Goal: Task Accomplishment & Management: Complete application form

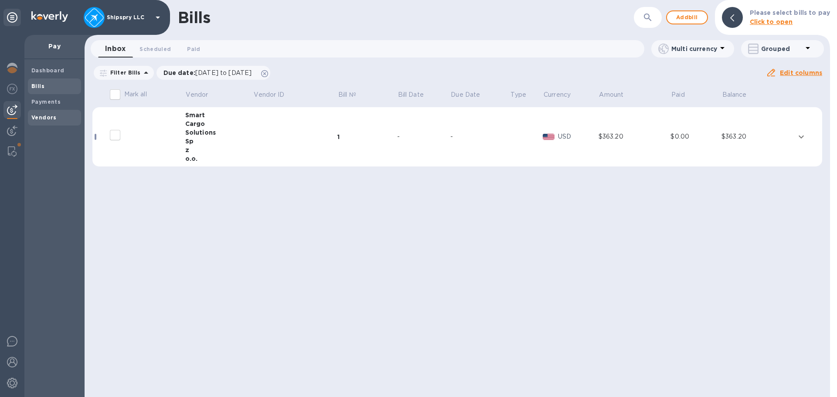
click at [58, 116] on span "Vendors" at bounding box center [54, 117] width 46 height 9
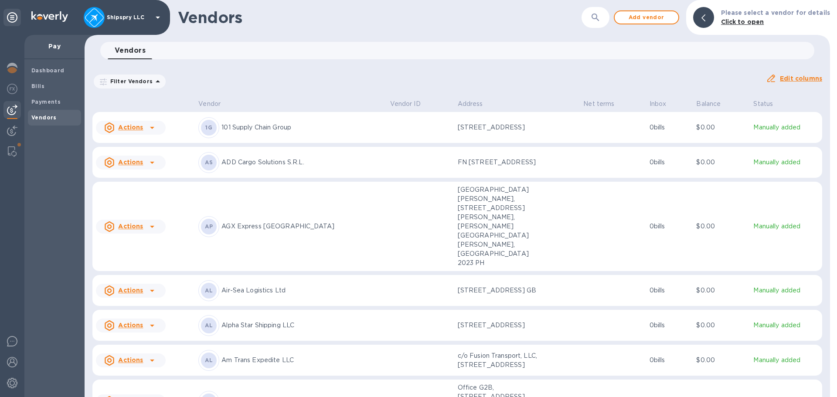
click at [599, 16] on icon "button" at bounding box center [595, 17] width 10 height 10
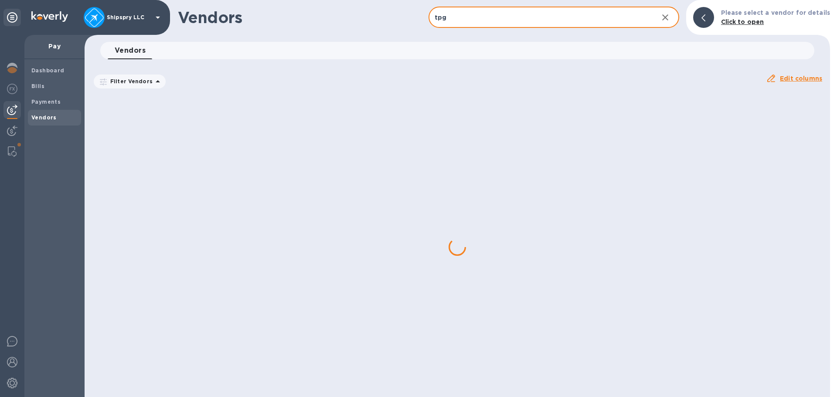
type input "tpg"
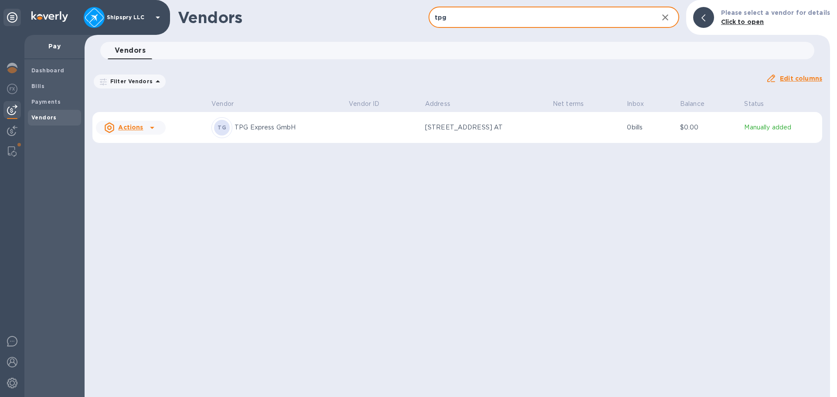
click at [251, 132] on div "TG TPG Express GmbH" at bounding box center [276, 127] width 130 height 21
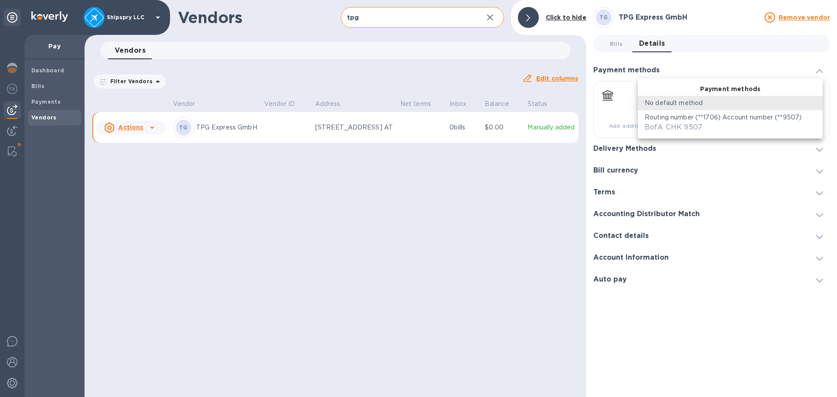
click at [683, 105] on body "Shipspry LLC Pay Dashboard Bills Payments Vendors Vendors tpg ​ Add vendor Clic…" at bounding box center [418, 198] width 837 height 397
click at [681, 119] on p "Routing number (**1706) Account number (**9507)" at bounding box center [723, 117] width 157 height 9
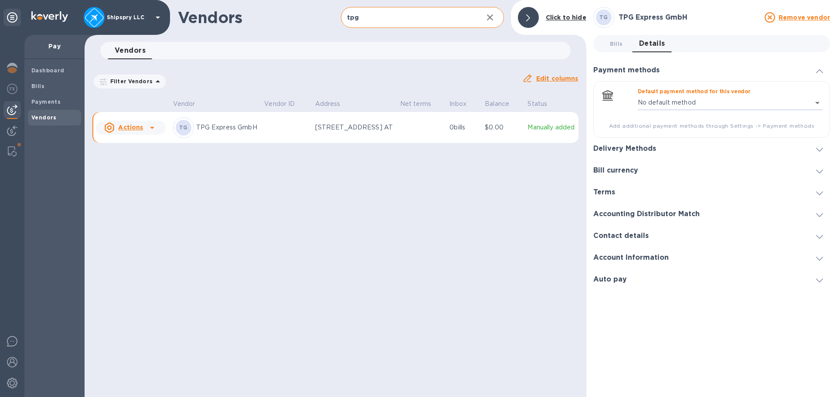
type input "8704949113061737658112749388000016"
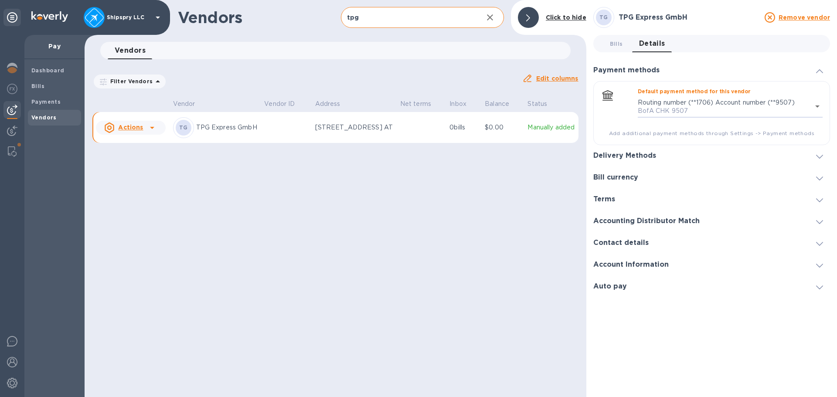
click at [627, 156] on h3 "Delivery Methods" at bounding box center [624, 156] width 63 height 8
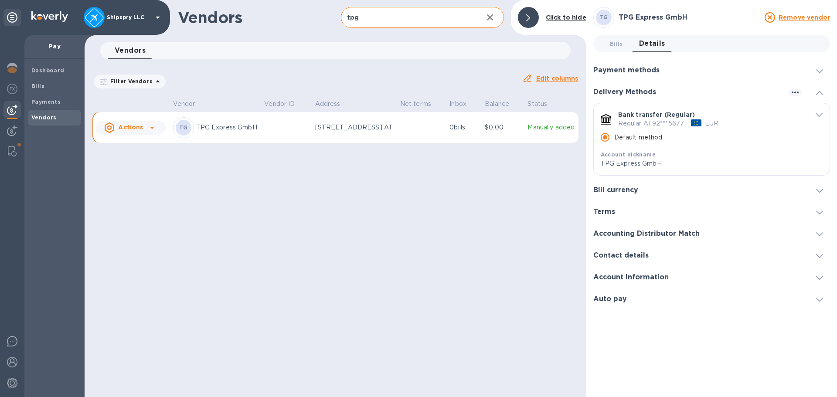
click at [626, 184] on div "Bill currency" at bounding box center [711, 190] width 237 height 22
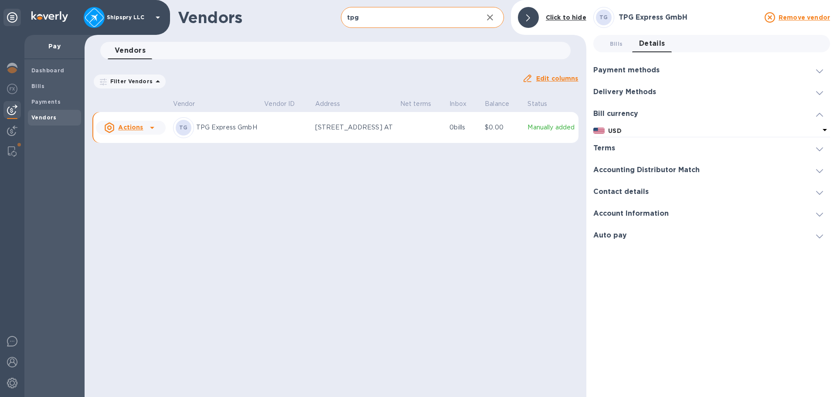
click at [628, 131] on p "USD" at bounding box center [713, 130] width 211 height 9
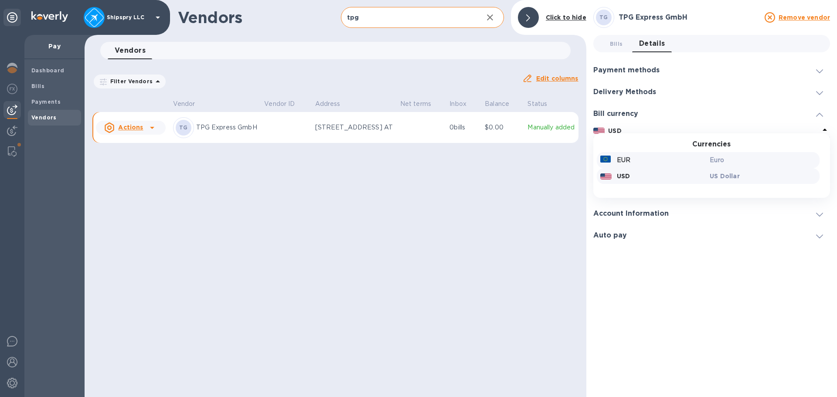
click at [623, 160] on p "EUR" at bounding box center [624, 160] width 14 height 9
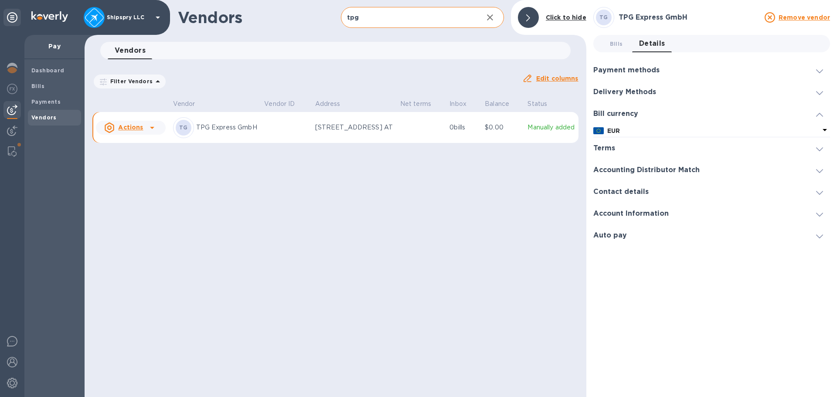
click at [613, 146] on h3 "Terms" at bounding box center [604, 148] width 22 height 8
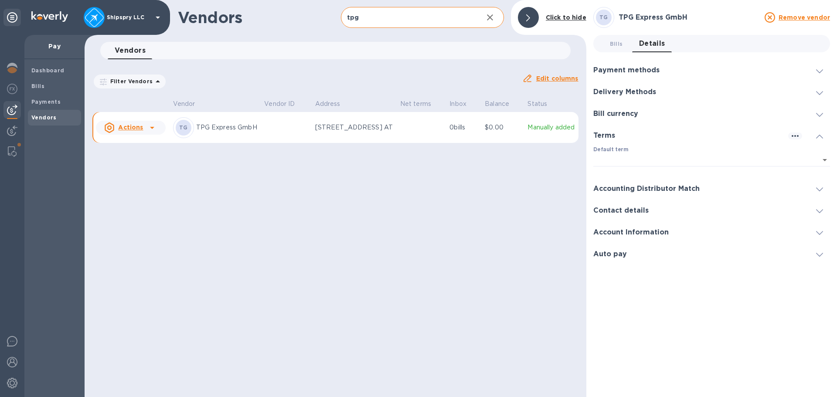
click at [613, 146] on div "Terms" at bounding box center [711, 136] width 237 height 22
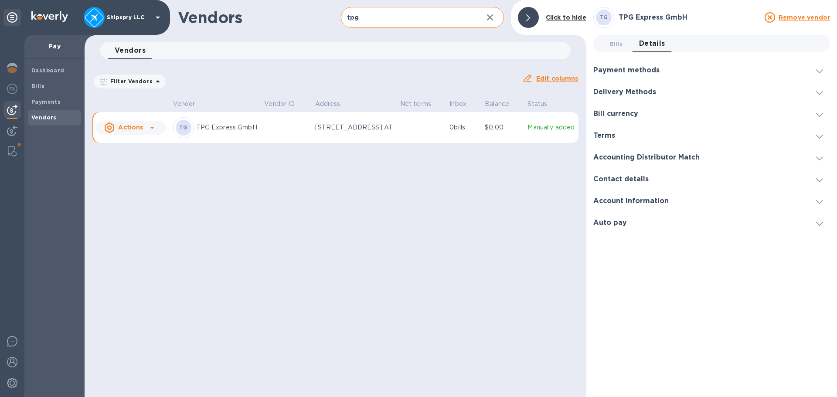
click at [613, 138] on h3 "Terms" at bounding box center [604, 136] width 22 height 8
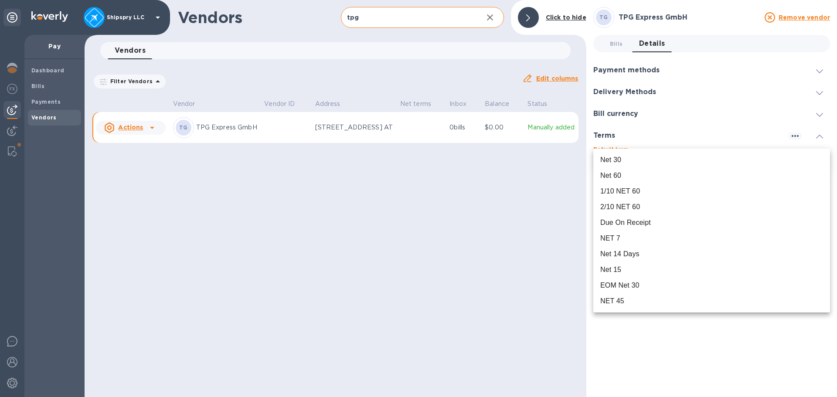
click at [625, 164] on body "Shipspry LLC Pay Dashboard Bills Payments Vendors Vendors tpg ​ Add vendor Clic…" at bounding box center [418, 198] width 837 height 397
click at [630, 221] on div "Due On Receipt" at bounding box center [625, 223] width 51 height 10
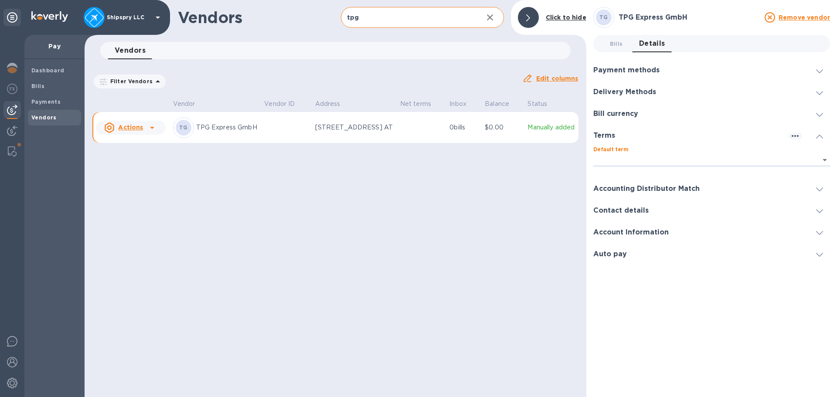
type input "08ec7bd8-0c16-45c7-be5f-d7745074df06"
click at [615, 185] on h3 "Accounting Distributor Match" at bounding box center [646, 189] width 106 height 8
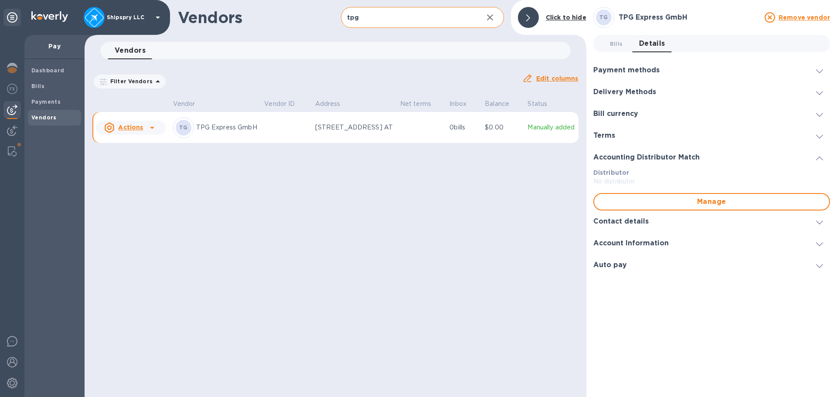
click at [622, 221] on h3 "Contact details" at bounding box center [620, 222] width 55 height 8
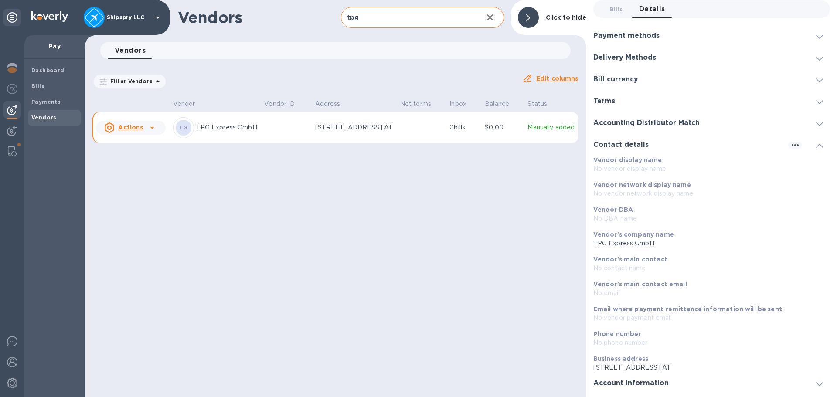
scroll to position [53, 0]
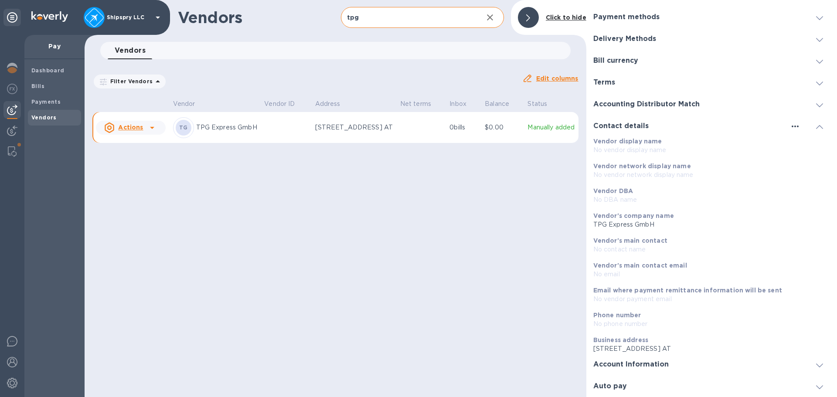
click at [790, 126] on icon "button" at bounding box center [795, 126] width 10 height 10
click at [799, 149] on li "Edit" at bounding box center [802, 144] width 34 height 28
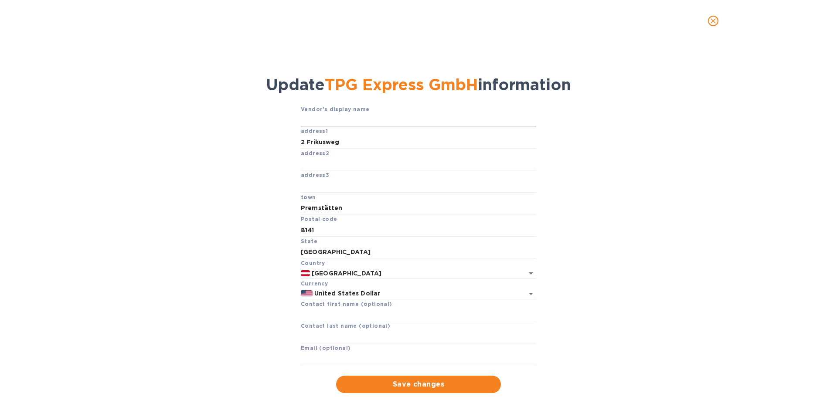
click at [360, 119] on input "text" at bounding box center [418, 120] width 235 height 13
type input "P"
type input "TPG Express GmbH"
click at [323, 311] on input "text" at bounding box center [418, 314] width 235 height 13
type input "Izanne"
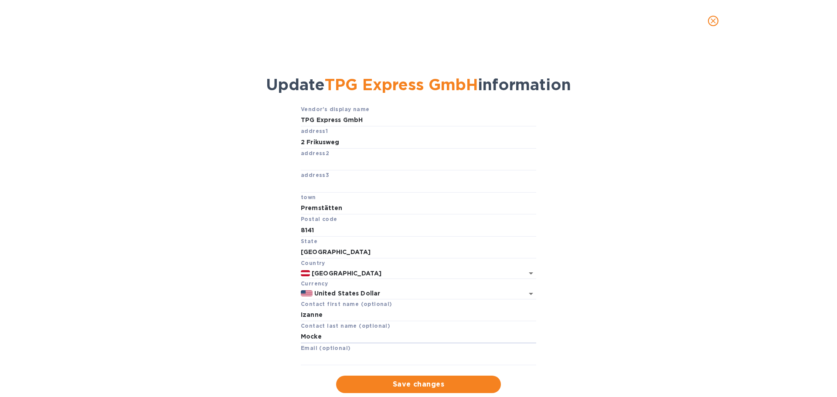
type input "Mocke"
type input "[PERSON_NAME][EMAIL_ADDRESS][DOMAIN_NAME]"
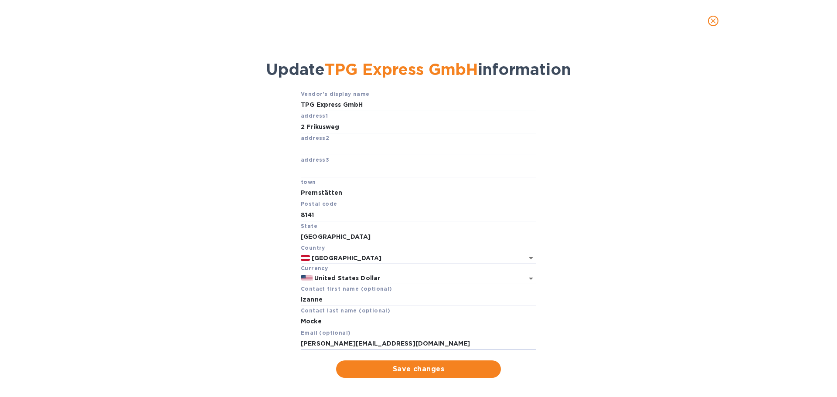
scroll to position [23, 0]
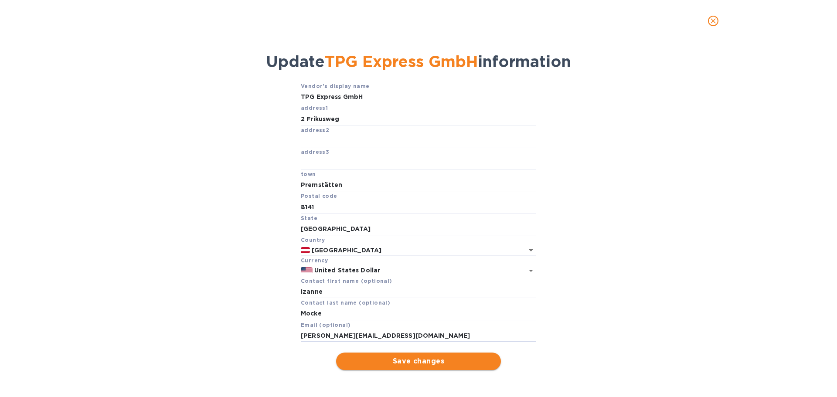
click at [430, 365] on span "Save changes" at bounding box center [418, 361] width 151 height 10
click at [530, 268] on icon "Open" at bounding box center [531, 270] width 10 height 10
click at [342, 294] on li "Euro" at bounding box center [416, 289] width 235 height 14
type input "Euro"
click at [415, 362] on span "Save changes" at bounding box center [418, 361] width 151 height 10
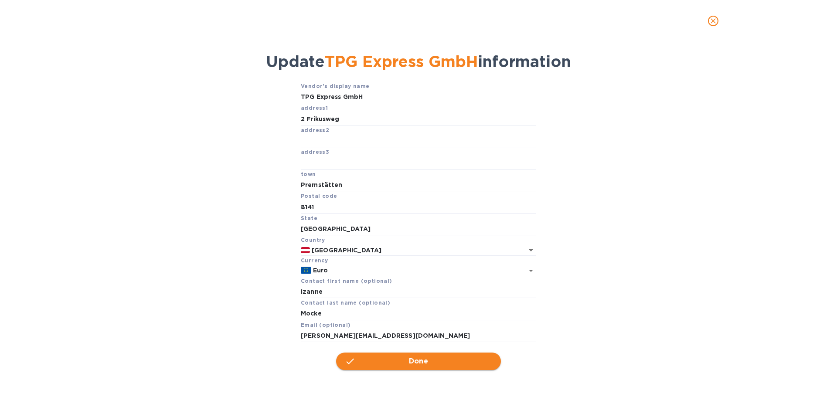
click at [415, 360] on span "Done" at bounding box center [419, 361] width 20 height 10
click at [411, 360] on span "Save changes" at bounding box center [418, 361] width 151 height 10
click at [411, 360] on span "Done" at bounding box center [419, 361] width 20 height 10
click at [714, 19] on icon "close" at bounding box center [712, 20] width 5 height 5
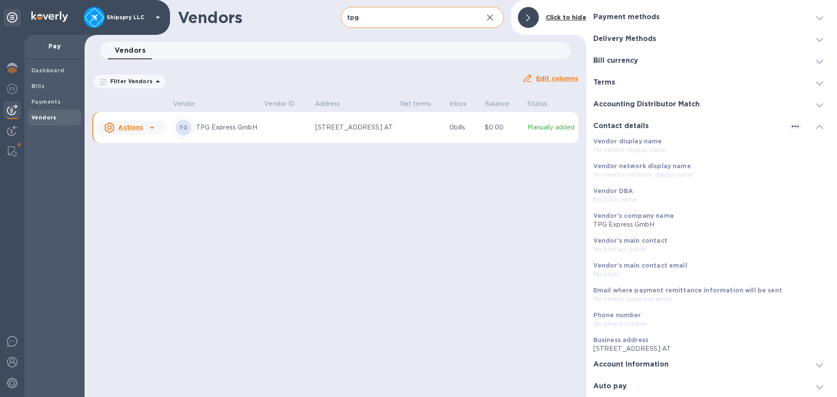
scroll to position [5, 0]
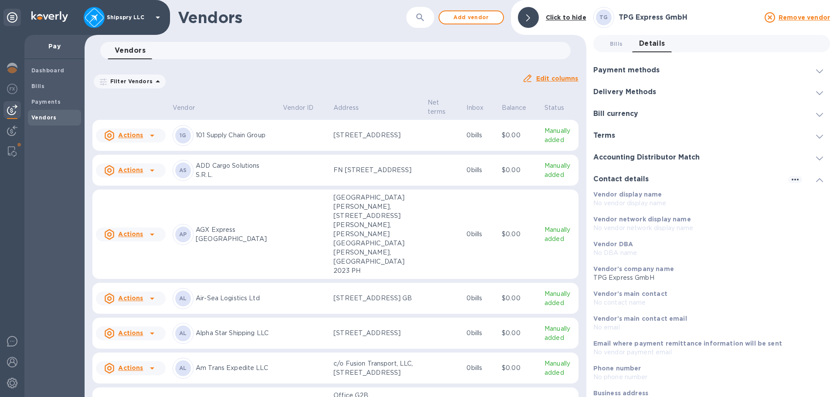
click at [622, 133] on div "Terms" at bounding box center [711, 136] width 237 height 22
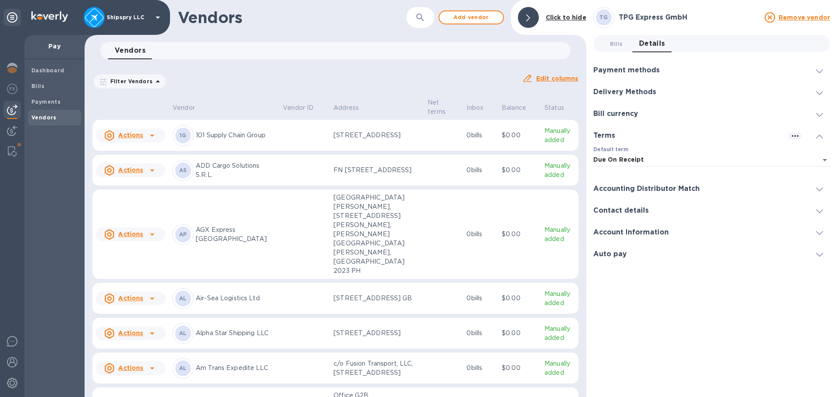
click at [641, 216] on div "Contact details" at bounding box center [711, 211] width 237 height 22
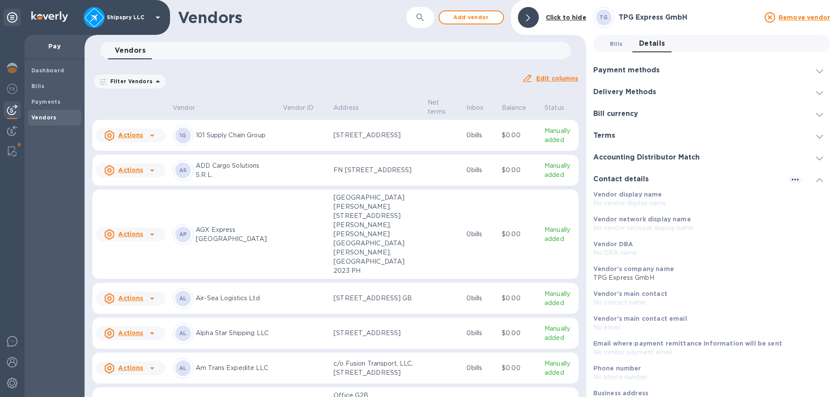
click at [607, 50] on button "Bills 0" at bounding box center [616, 43] width 31 height 17
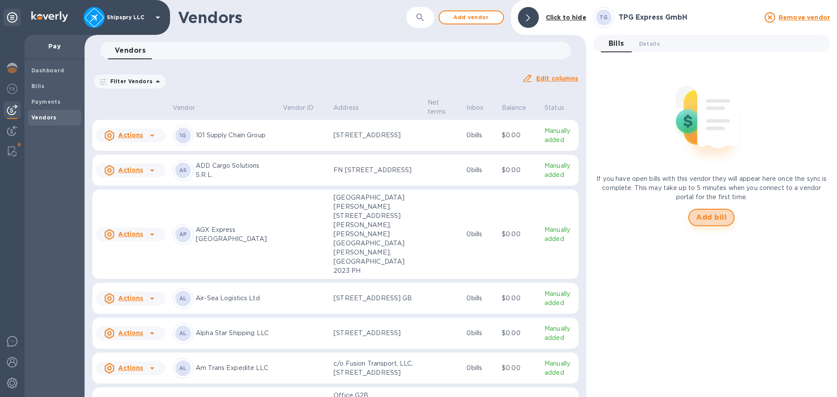
click at [720, 221] on span "Add bill" at bounding box center [711, 217] width 31 height 10
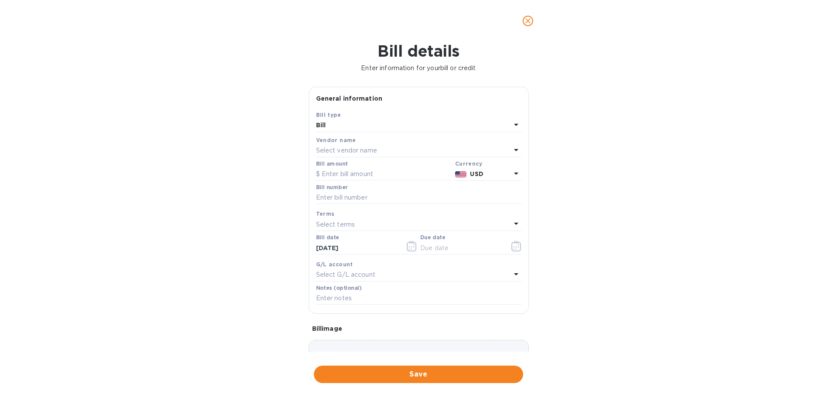
type input "09/02/2025"
click at [346, 153] on b "TPG Express GmbH" at bounding box center [347, 150] width 62 height 7
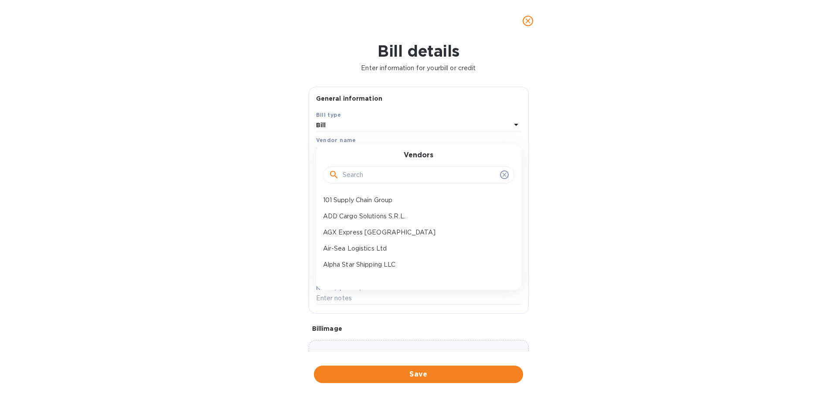
click at [345, 153] on div "Vendors" at bounding box center [418, 169] width 184 height 37
click at [241, 159] on div "Bill details Enter information for your bill or credit General information Save…" at bounding box center [418, 219] width 837 height 355
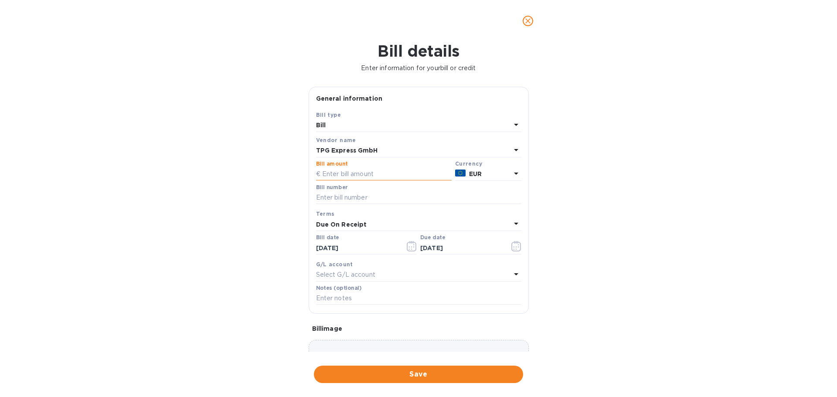
click at [380, 174] on input "text" at bounding box center [384, 174] width 136 height 13
type input "370"
type input "1458A-2025"
click at [407, 249] on icon "button" at bounding box center [412, 246] width 10 height 10
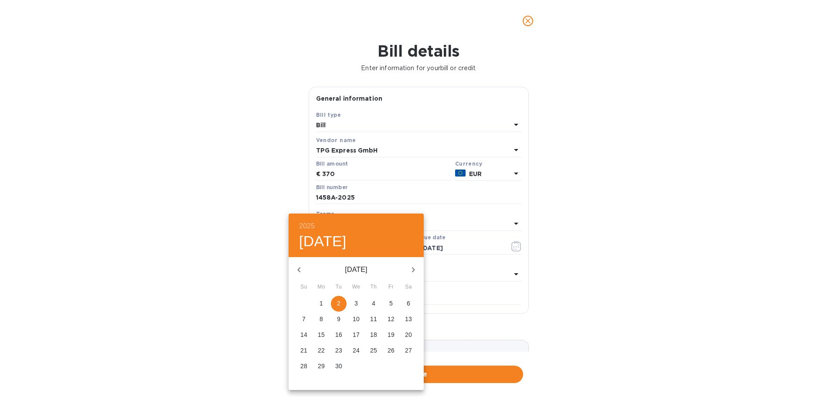
click at [299, 269] on icon "button" at bounding box center [299, 270] width 10 height 10
click at [387, 364] on p "29" at bounding box center [390, 366] width 7 height 9
type input "08/29/2025"
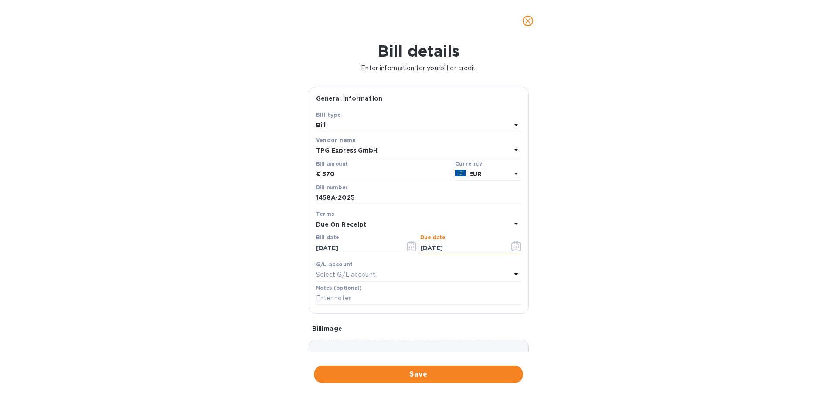
click at [384, 222] on div "Due On Receipt" at bounding box center [413, 224] width 195 height 12
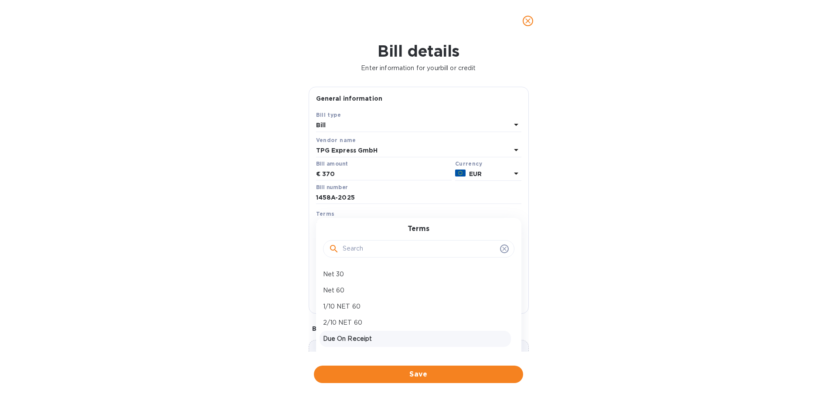
click at [350, 342] on p "Due On Receipt" at bounding box center [415, 338] width 184 height 9
type input "08/29/2025"
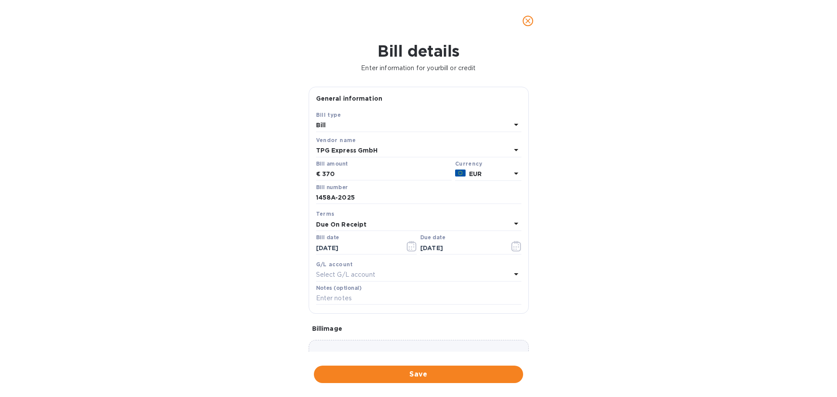
click at [369, 276] on p "Select G/L account" at bounding box center [345, 274] width 59 height 9
click at [365, 328] on p "Accounts Payable" at bounding box center [415, 324] width 184 height 9
click at [347, 300] on input "text" at bounding box center [418, 298] width 205 height 13
click at [333, 295] on input "text" at bounding box center [418, 298] width 205 height 13
type input "Shipment # 40984"
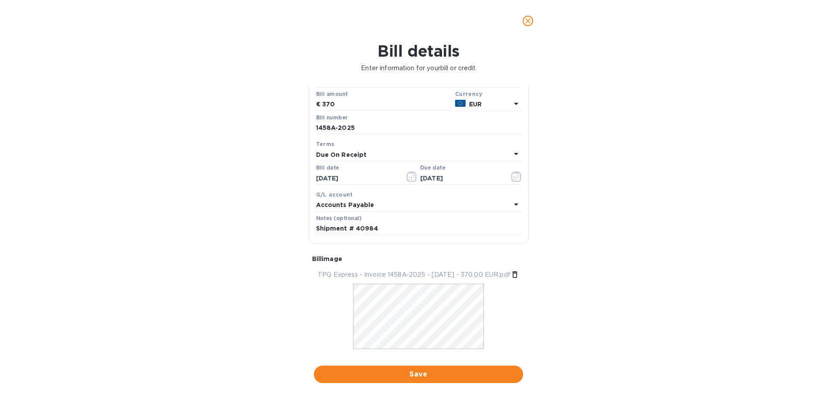
scroll to position [88, 0]
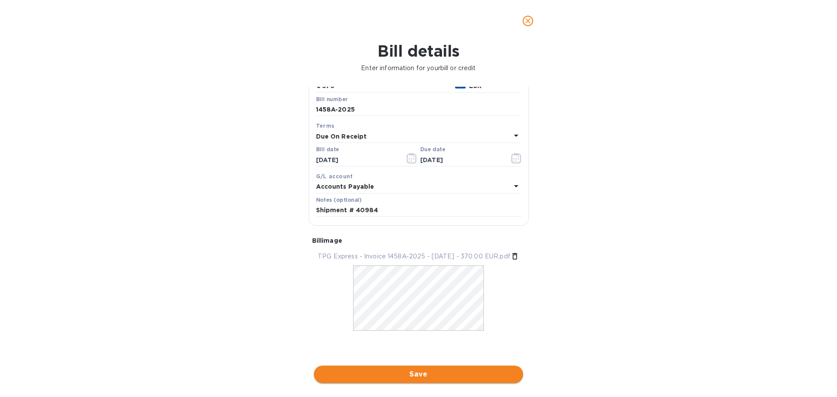
click at [423, 376] on span "Save" at bounding box center [418, 374] width 195 height 10
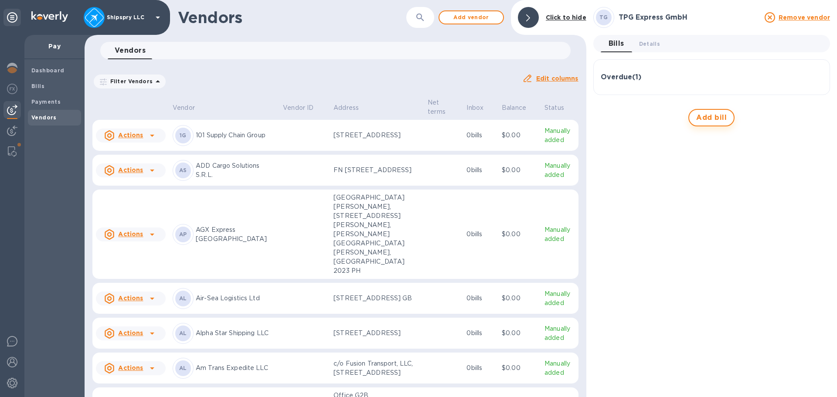
click at [700, 114] on span "Add bill" at bounding box center [711, 117] width 31 height 10
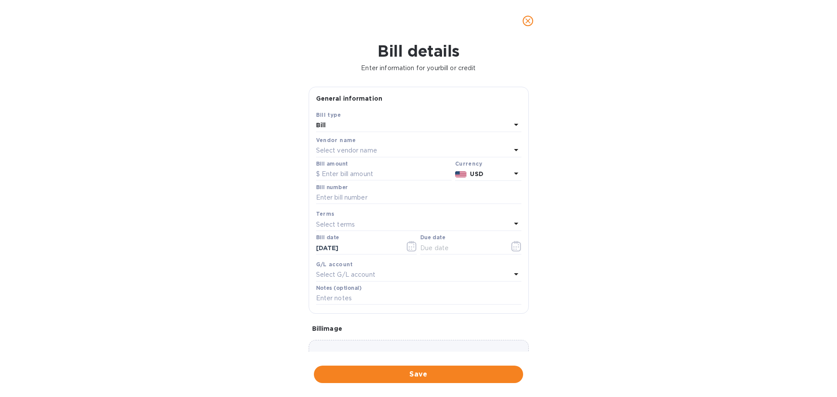
type input "09/02/2025"
click at [355, 173] on input "text" at bounding box center [384, 174] width 136 height 13
type input "880.62"
type input "1406A-2025"
click at [413, 245] on icon "button" at bounding box center [412, 246] width 10 height 10
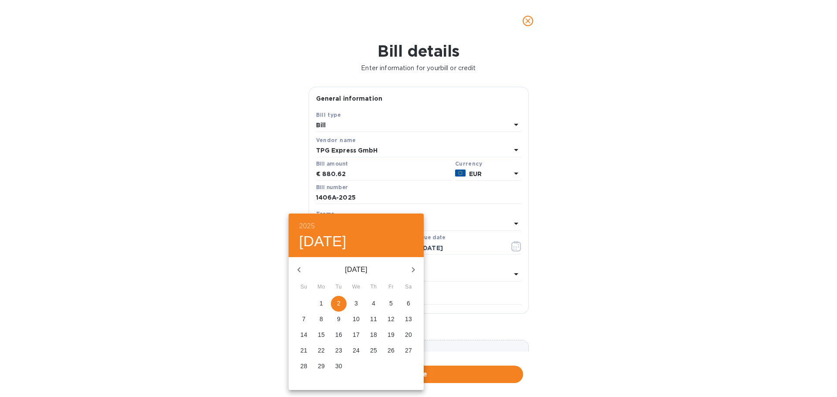
click at [299, 270] on icon "button" at bounding box center [298, 269] width 3 height 5
click at [323, 366] on p "25" at bounding box center [321, 366] width 7 height 9
type input "08/25/2025"
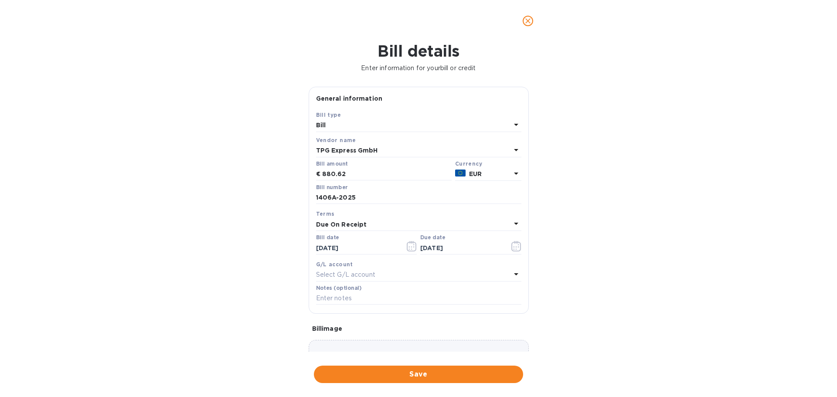
click at [368, 225] on div "Due On Receipt" at bounding box center [413, 224] width 195 height 12
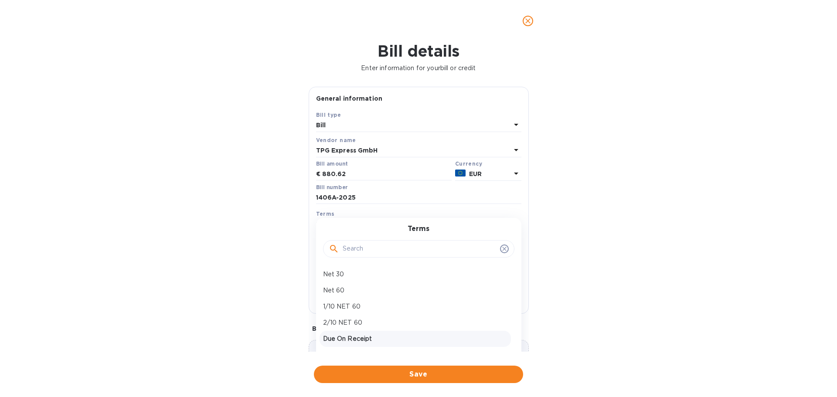
click at [353, 337] on p "Due On Receipt" at bounding box center [415, 338] width 184 height 9
type input "08/25/2025"
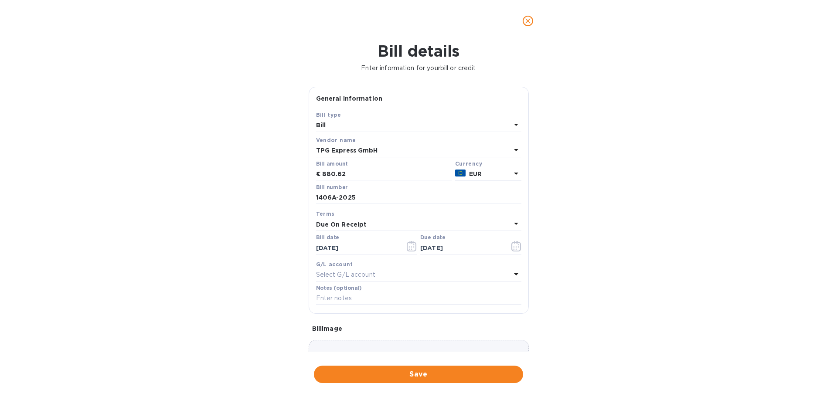
click at [336, 269] on div "Select G/L account" at bounding box center [413, 275] width 195 height 12
click at [343, 322] on p "Accounts Payable" at bounding box center [415, 324] width 184 height 9
drag, startPoint x: 333, startPoint y: 298, endPoint x: 325, endPoint y: 300, distance: 8.5
click at [333, 298] on input "text" at bounding box center [418, 298] width 205 height 13
type input "Shipment # 40839"
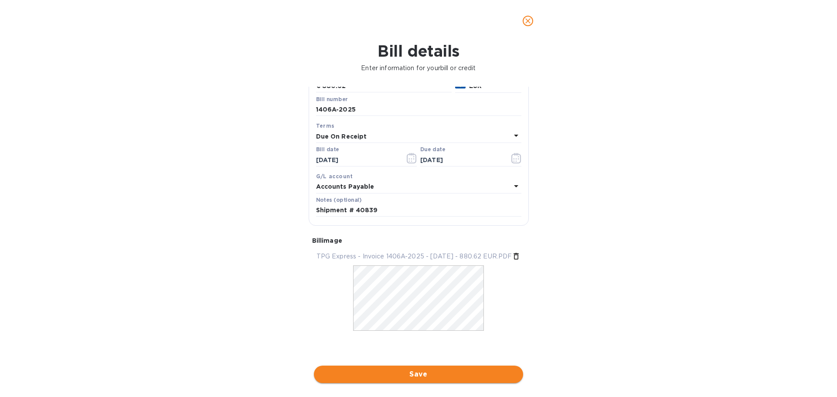
click at [407, 376] on span "Save" at bounding box center [418, 374] width 195 height 10
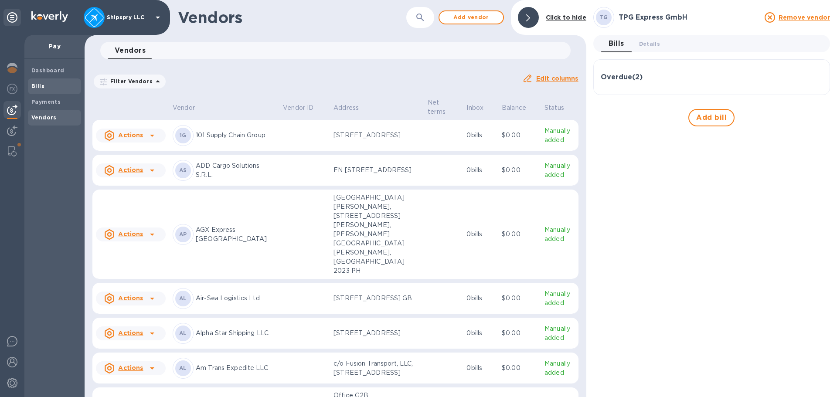
click at [54, 89] on span "Bills" at bounding box center [54, 86] width 46 height 9
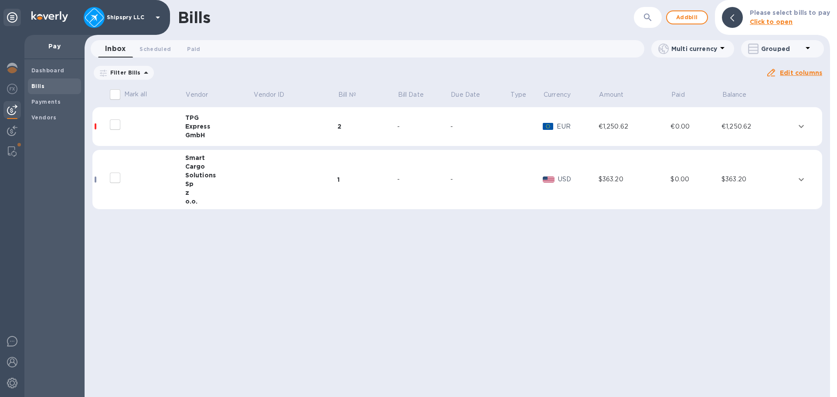
click at [552, 321] on div "Bills ​ Add bill Please select bills to pay Click to open Inbox 0 Scheduled 0 P…" at bounding box center [457, 198] width 745 height 397
click at [51, 121] on span "Vendors" at bounding box center [43, 117] width 25 height 9
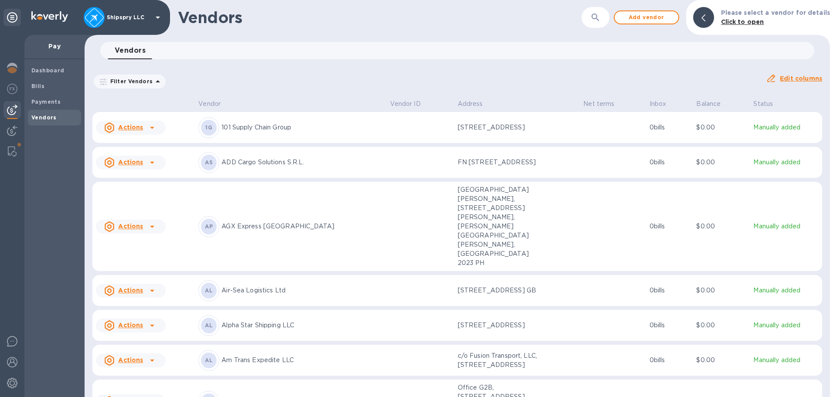
click at [601, 16] on icon "button" at bounding box center [595, 17] width 10 height 10
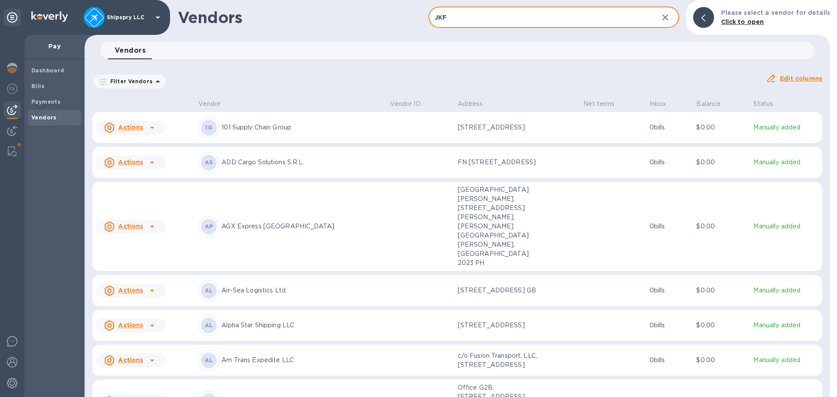
type input "JKF"
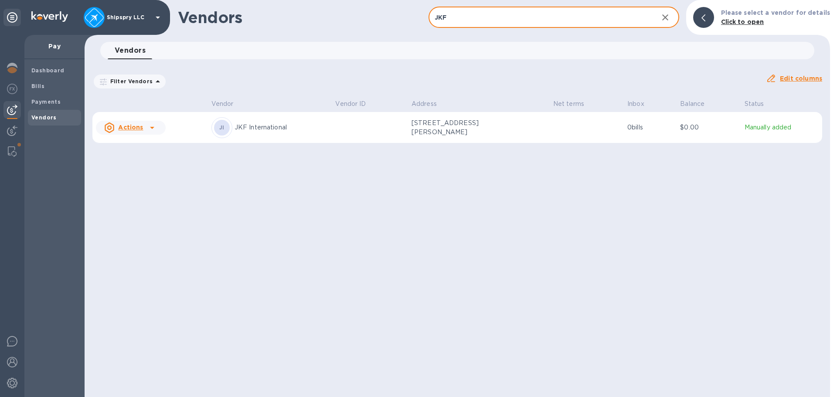
click at [265, 130] on p "JKF International" at bounding box center [282, 127] width 94 height 9
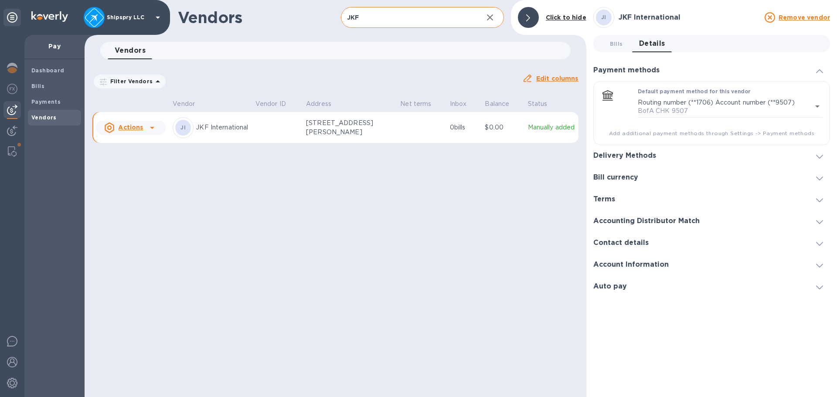
click at [152, 133] on icon at bounding box center [152, 127] width 10 height 10
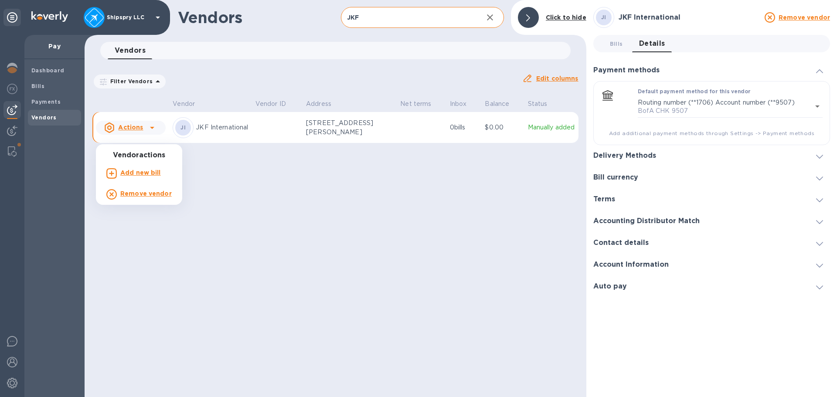
click at [143, 175] on b "Add new bill" at bounding box center [140, 172] width 41 height 7
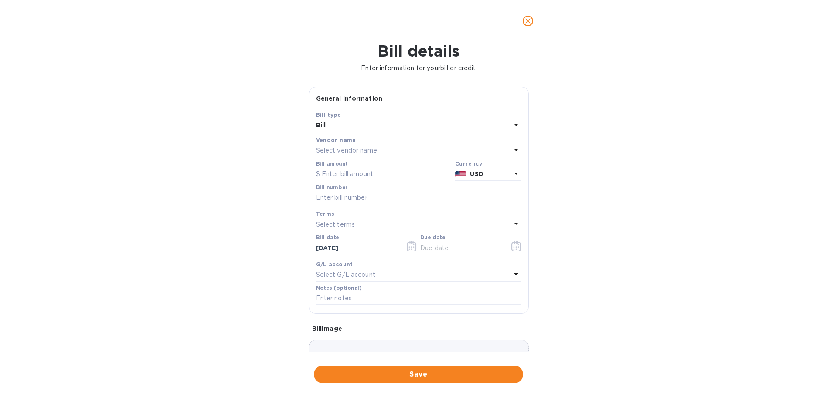
type input "10/02/2025"
click at [362, 168] on input "text" at bounding box center [384, 174] width 136 height 13
type input "250"
type input "103746"
click at [409, 245] on icon "button" at bounding box center [412, 246] width 10 height 10
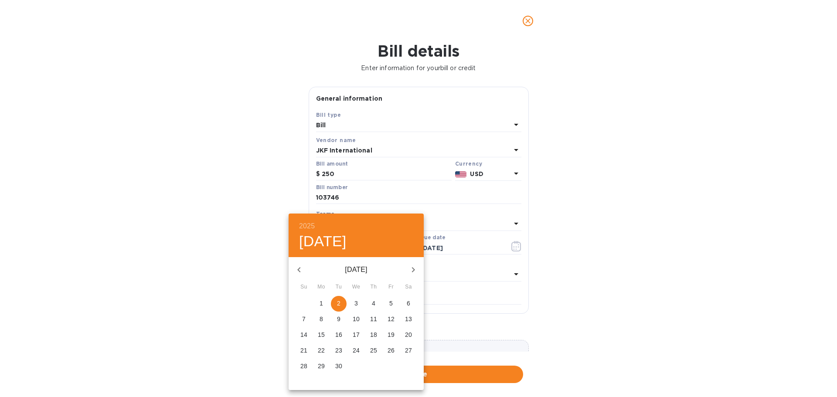
click at [295, 269] on icon "button" at bounding box center [299, 270] width 10 height 10
click at [339, 353] on p "19" at bounding box center [338, 350] width 7 height 9
type input "08/19/2025"
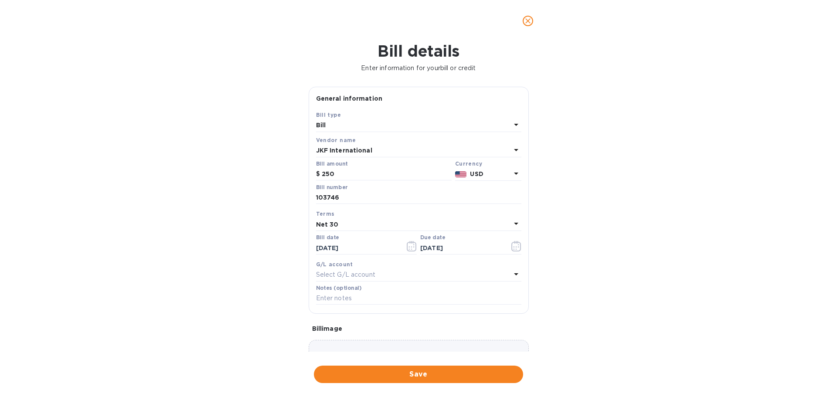
click at [620, 263] on div "Bill details Enter information for your bill or credit General information Save…" at bounding box center [418, 219] width 837 height 355
click at [345, 225] on div "Net 30" at bounding box center [413, 224] width 195 height 12
click at [340, 275] on p "Net 30" at bounding box center [415, 274] width 184 height 9
type input "09/18/2025"
click at [371, 273] on p "Select G/L account" at bounding box center [345, 274] width 59 height 9
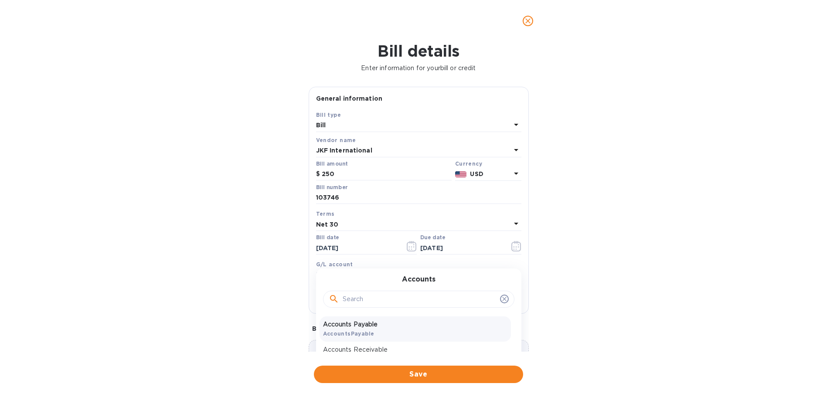
click at [364, 320] on p "Accounts Payable" at bounding box center [415, 324] width 184 height 9
click at [354, 300] on input "text" at bounding box center [418, 298] width 205 height 13
type input "s"
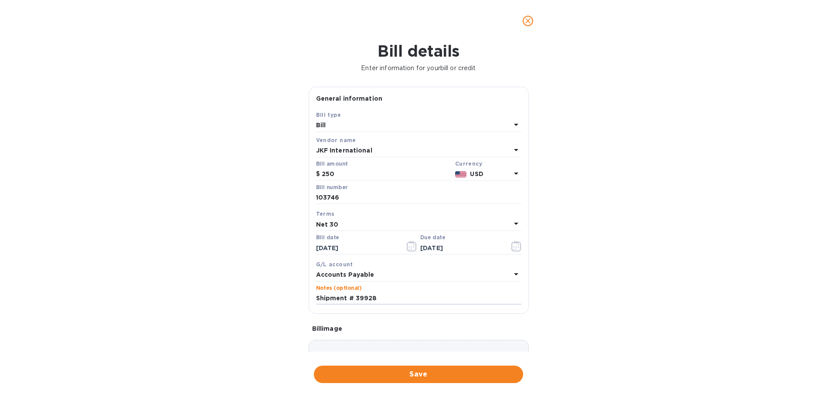
type input "Shipment # 39928"
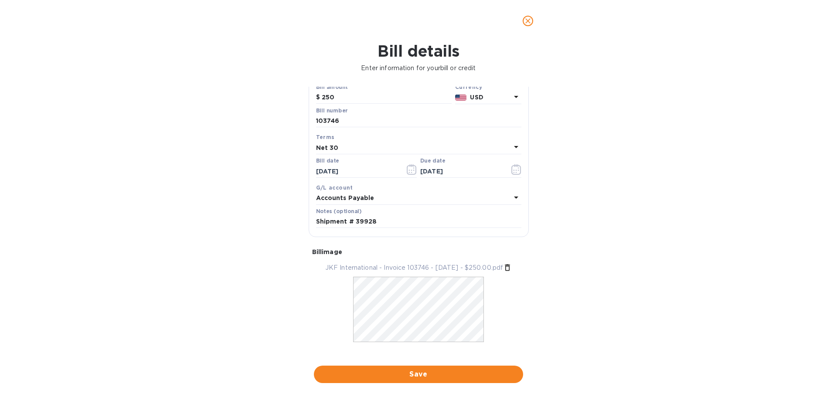
scroll to position [88, 0]
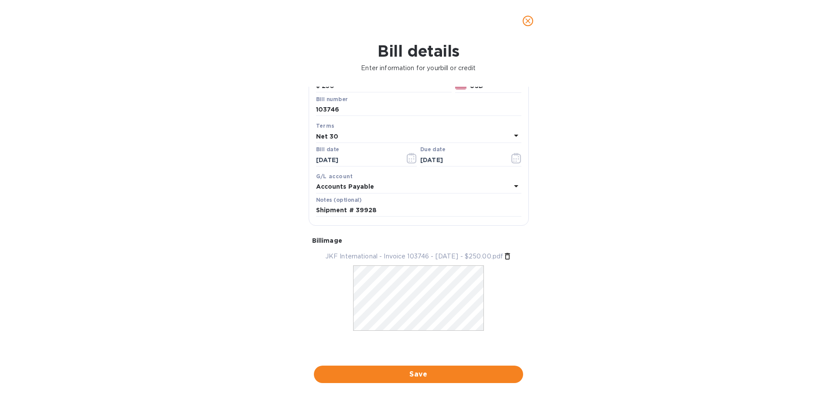
click at [439, 373] on span "Save" at bounding box center [418, 374] width 195 height 10
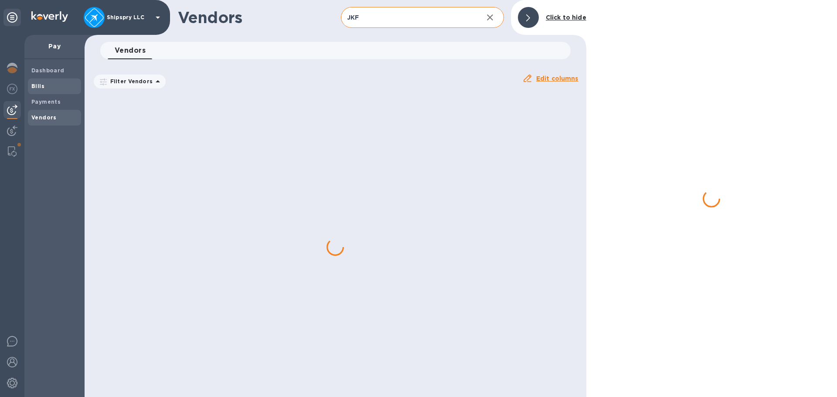
click at [48, 79] on div "Bills" at bounding box center [54, 86] width 53 height 16
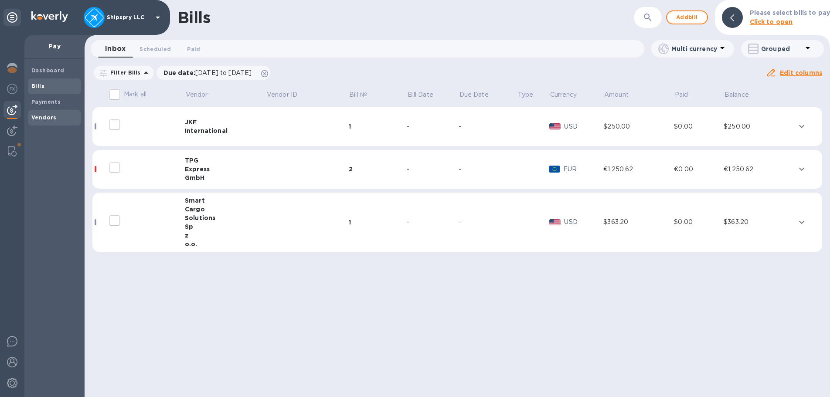
click at [44, 114] on b "Vendors" at bounding box center [43, 117] width 25 height 7
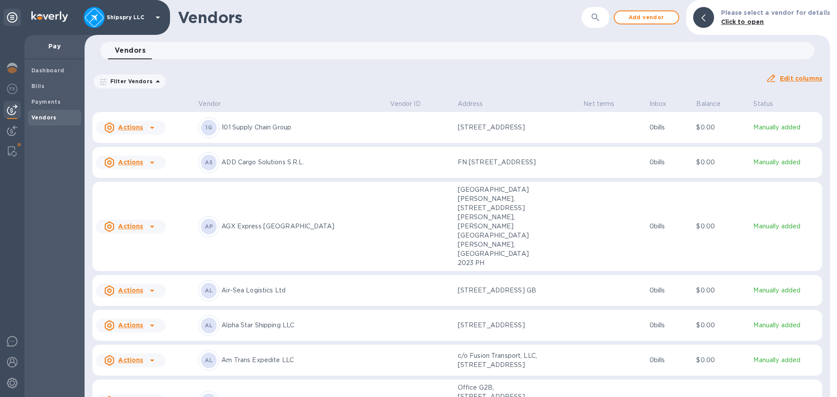
click at [599, 17] on icon "button" at bounding box center [594, 17] width 7 height 7
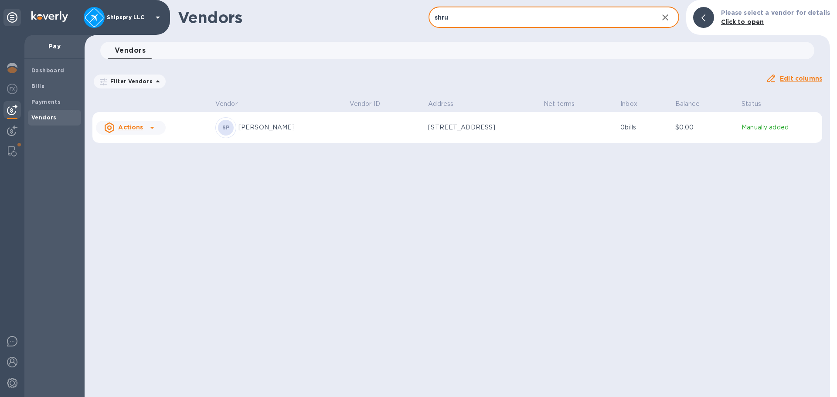
type input "shru"
click at [261, 132] on p "Shruti Pandey" at bounding box center [290, 127] width 104 height 9
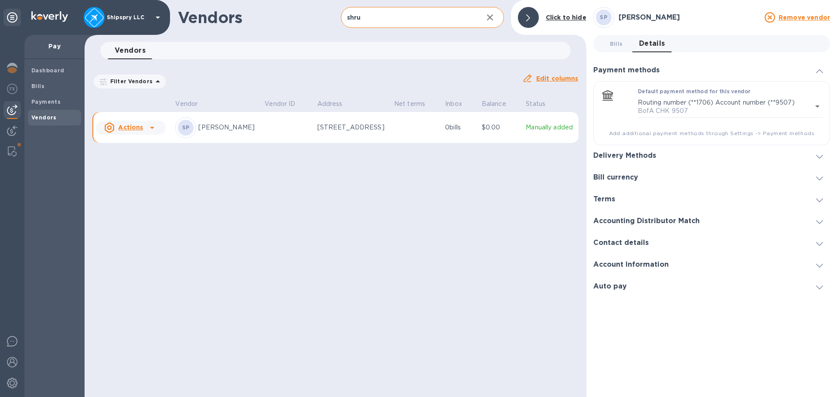
click at [154, 131] on icon at bounding box center [152, 127] width 10 height 10
click at [139, 172] on b "Add new bill" at bounding box center [140, 169] width 41 height 7
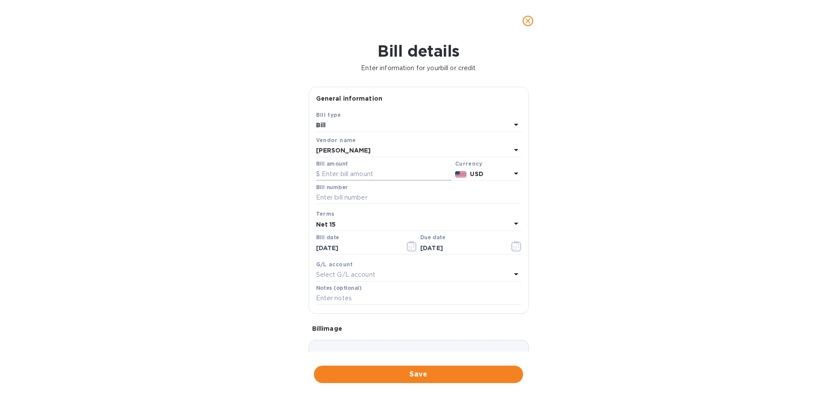
click at [380, 173] on input "text" at bounding box center [384, 174] width 136 height 13
type input "1,150"
type input "01092025"
click at [414, 245] on icon "button" at bounding box center [412, 246] width 10 height 10
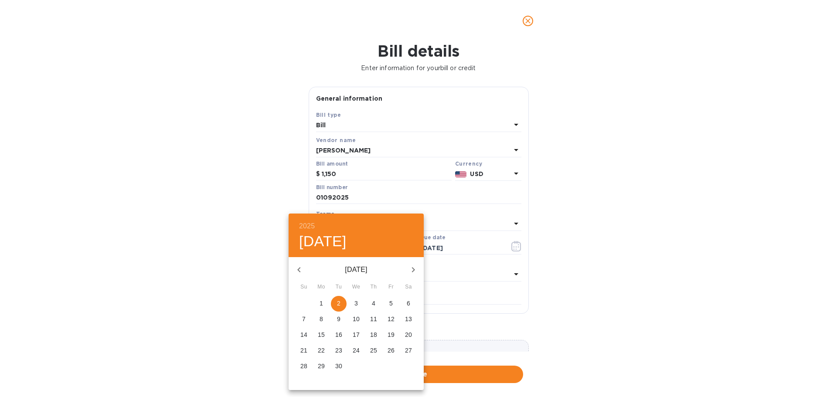
click at [323, 303] on span "1" at bounding box center [321, 303] width 16 height 9
type input "09/01/2025"
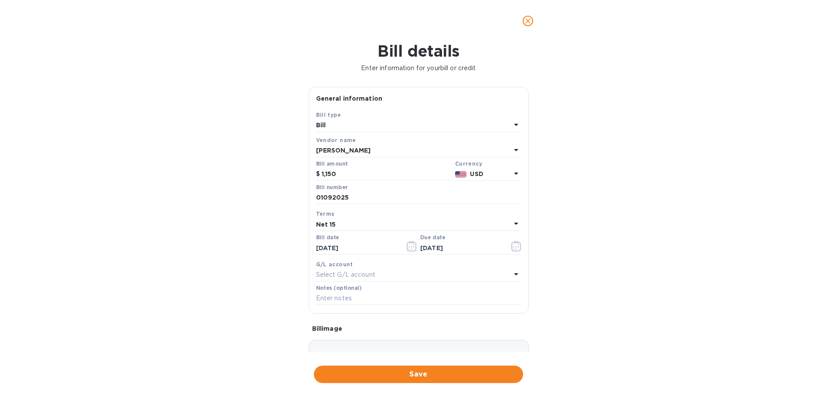
click at [338, 227] on div "Net 15" at bounding box center [413, 224] width 195 height 12
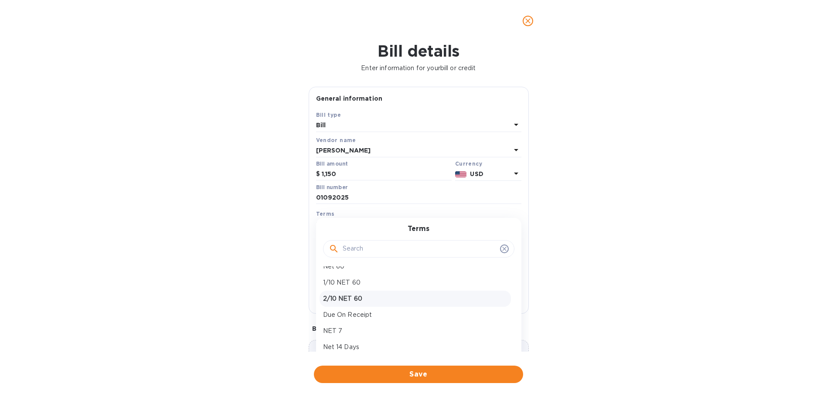
scroll to position [87, 0]
click at [344, 299] on p "Net 15" at bounding box center [415, 300] width 184 height 9
type input "09/16/2025"
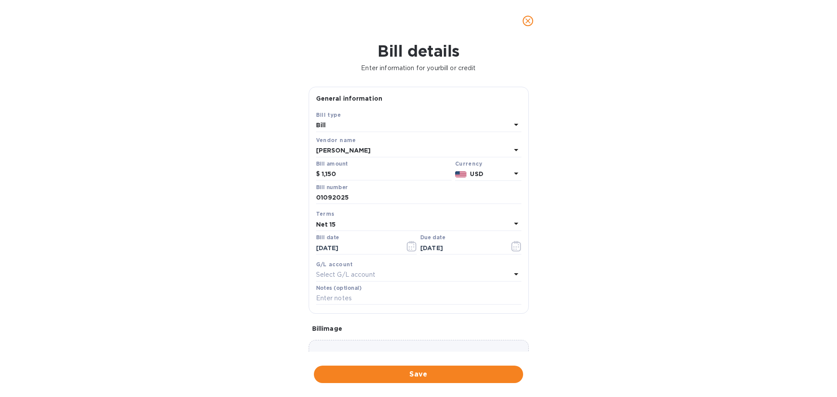
click at [357, 272] on p "Select G/L account" at bounding box center [345, 274] width 59 height 9
click at [350, 325] on p "Accounts Payable" at bounding box center [415, 324] width 184 height 9
click at [341, 291] on label "Notes (optional)" at bounding box center [339, 287] width 46 height 5
drag, startPoint x: 339, startPoint y: 300, endPoint x: 329, endPoint y: 300, distance: 9.6
click at [339, 300] on input "text" at bounding box center [418, 298] width 205 height 13
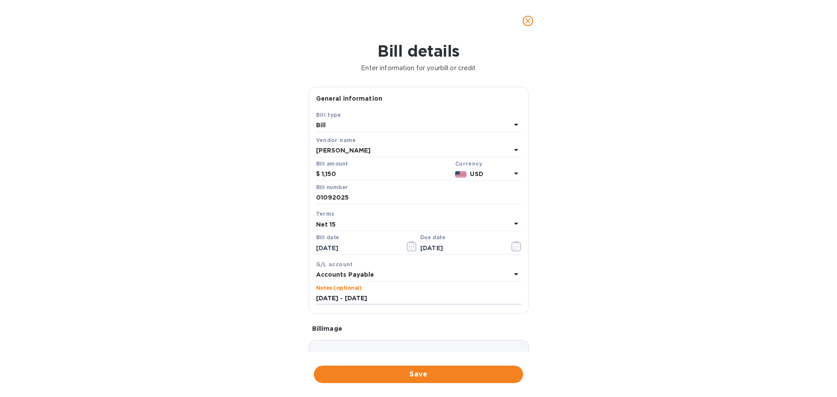
type input "July 2025 - Aug 2025"
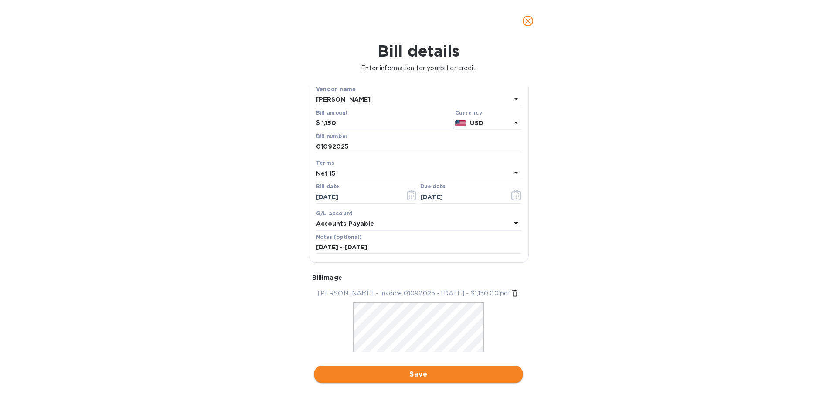
click at [415, 373] on span "Save" at bounding box center [418, 374] width 195 height 10
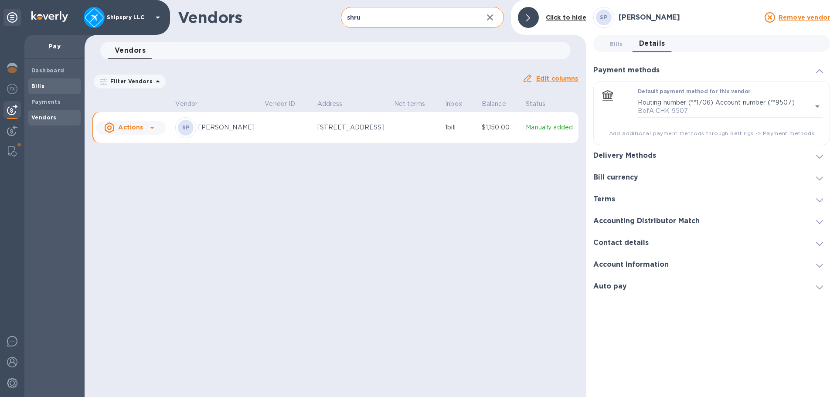
click at [53, 87] on span "Bills" at bounding box center [54, 86] width 46 height 9
